Goal: Information Seeking & Learning: Learn about a topic

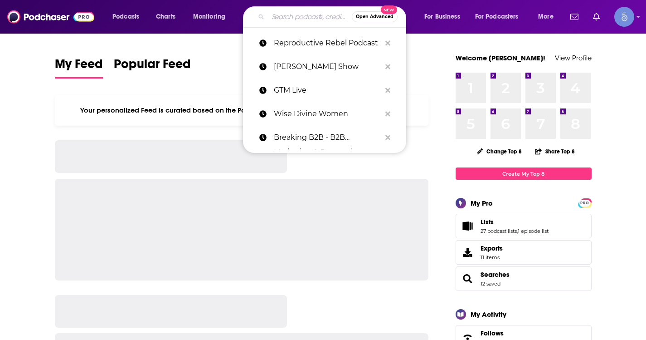
click at [290, 16] on input "Search podcasts, credits, & more..." at bounding box center [310, 17] width 84 height 15
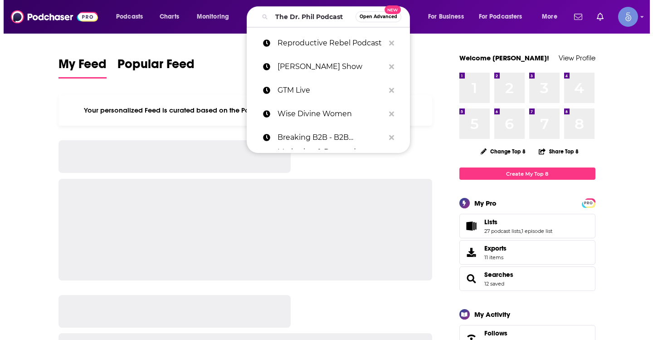
scroll to position [0, 10]
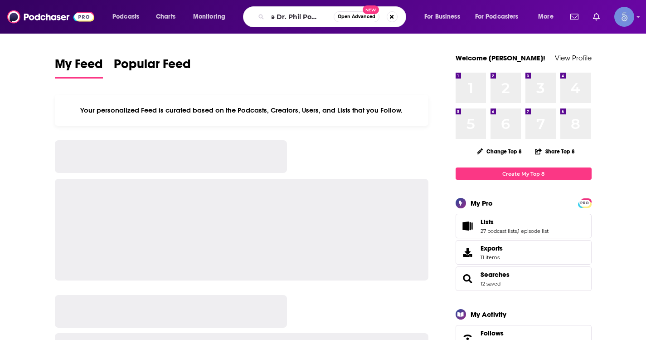
type input "The Dr. Phil Podcast"
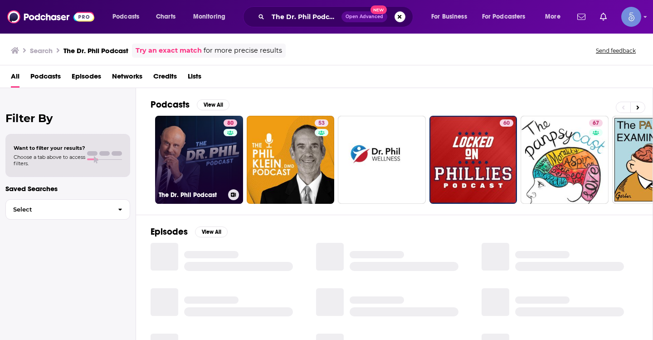
click at [195, 155] on link "80 The Dr. Phil Podcast" at bounding box center [199, 160] width 88 height 88
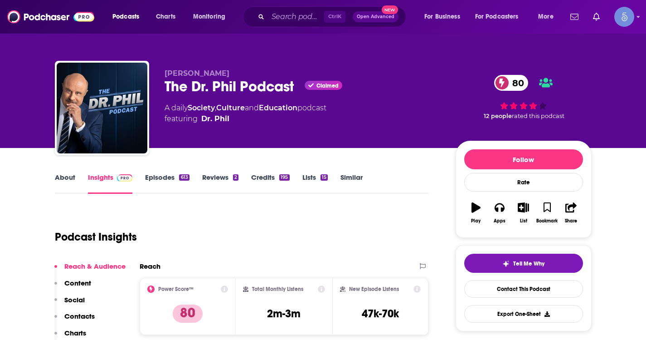
click at [71, 179] on link "About" at bounding box center [65, 183] width 20 height 21
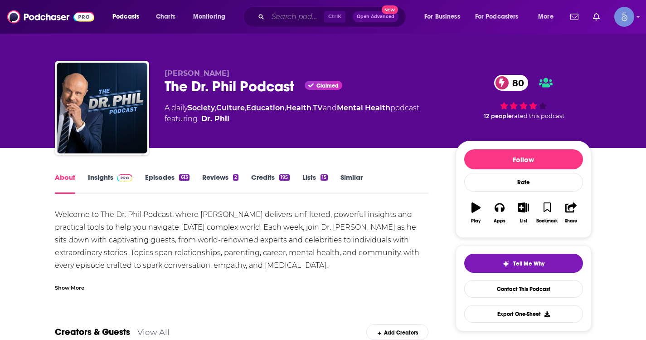
click at [276, 16] on input "Search podcasts, credits, & more..." at bounding box center [296, 17] width 56 height 15
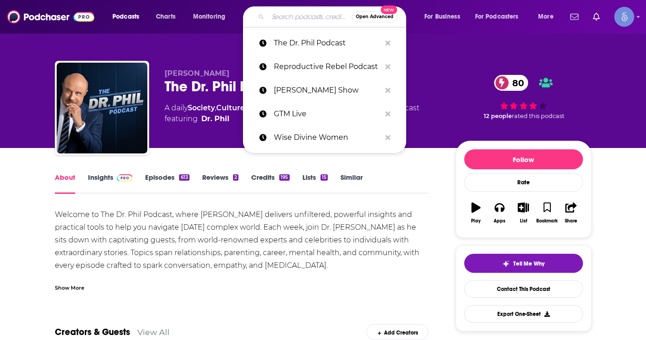
paste input "The Dream"
type input "The Dream"
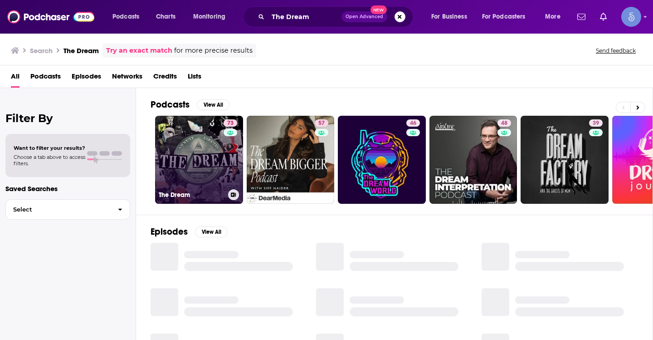
click at [205, 155] on link "73 The Dream" at bounding box center [199, 160] width 88 height 88
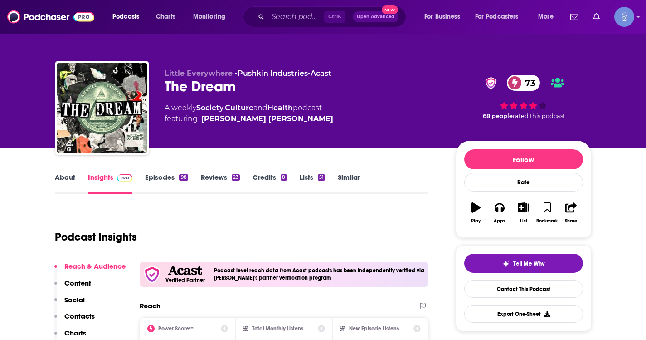
click at [267, 8] on div "Ctrl K Open Advanced New" at bounding box center [324, 16] width 163 height 21
click at [283, 15] on input "Search podcasts, credits, & more..." at bounding box center [296, 17] width 56 height 15
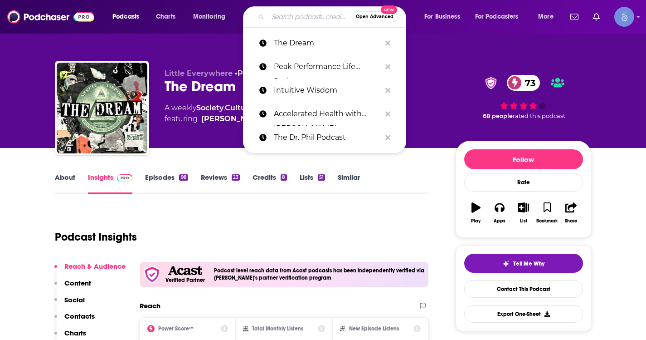
paste input "MID"
type input "MID"
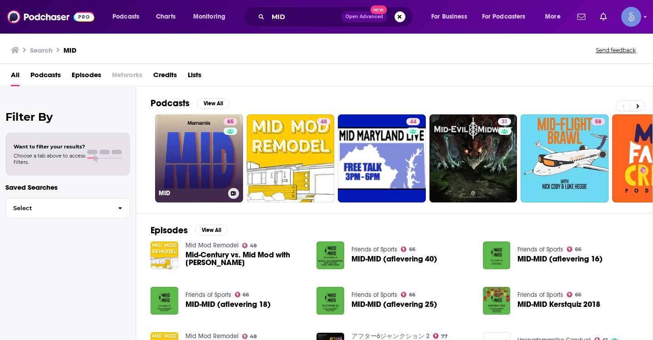
click at [179, 163] on link "65 MID" at bounding box center [199, 158] width 88 height 88
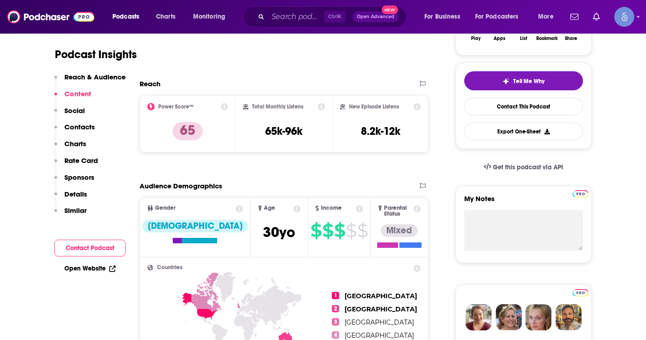
scroll to position [136, 0]
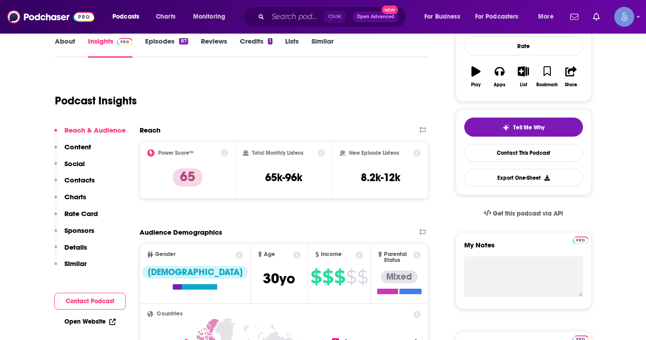
click at [159, 48] on link "Episodes 87" at bounding box center [166, 47] width 43 height 21
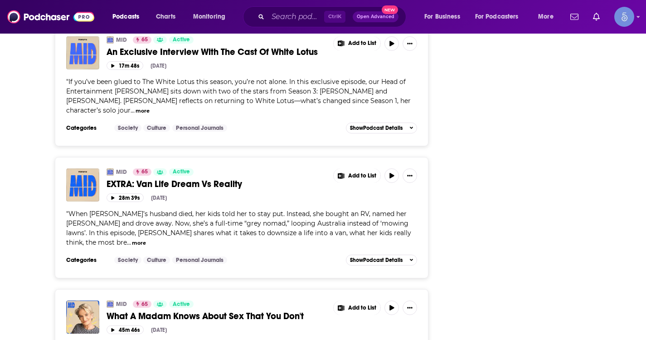
scroll to position [3206, 0]
